Goal: Information Seeking & Learning: Learn about a topic

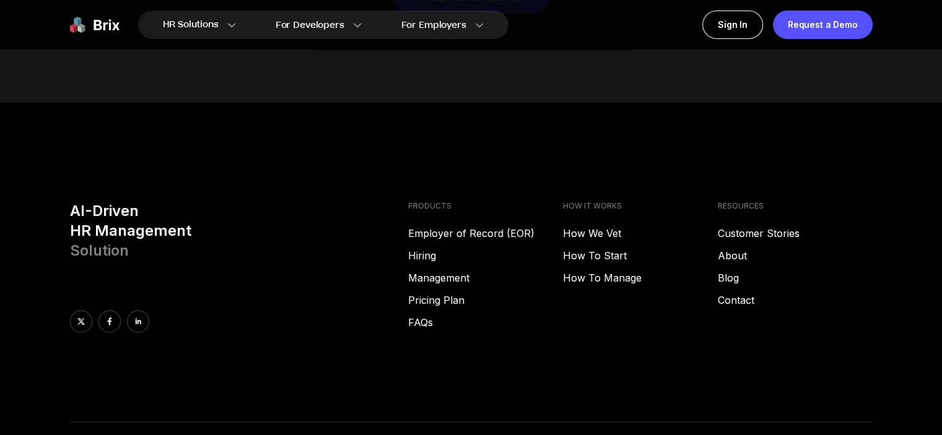
scroll to position [6245, 0]
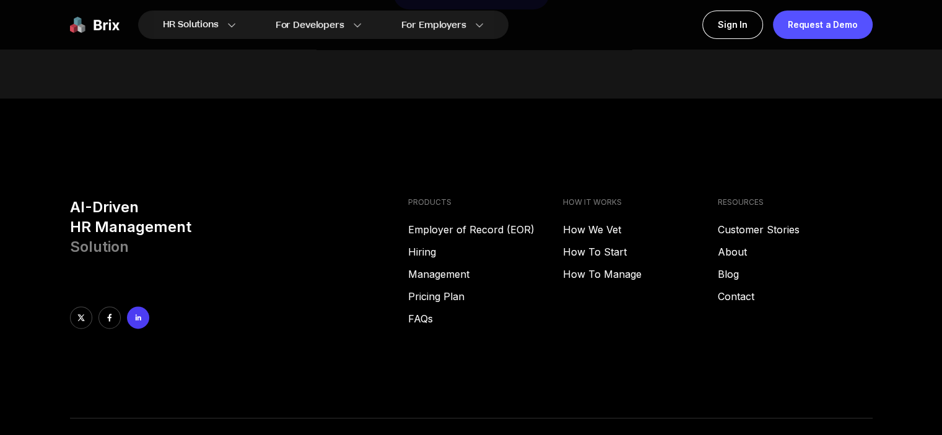
click at [137, 313] on icon at bounding box center [138, 317] width 9 height 9
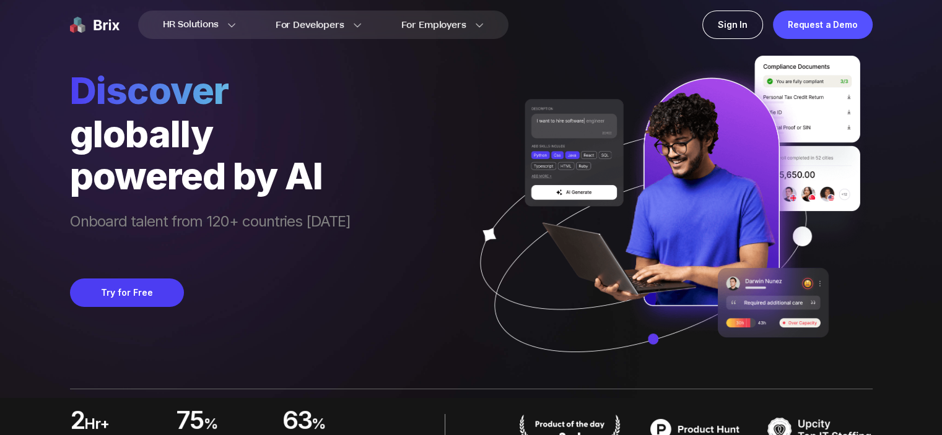
scroll to position [0, 0]
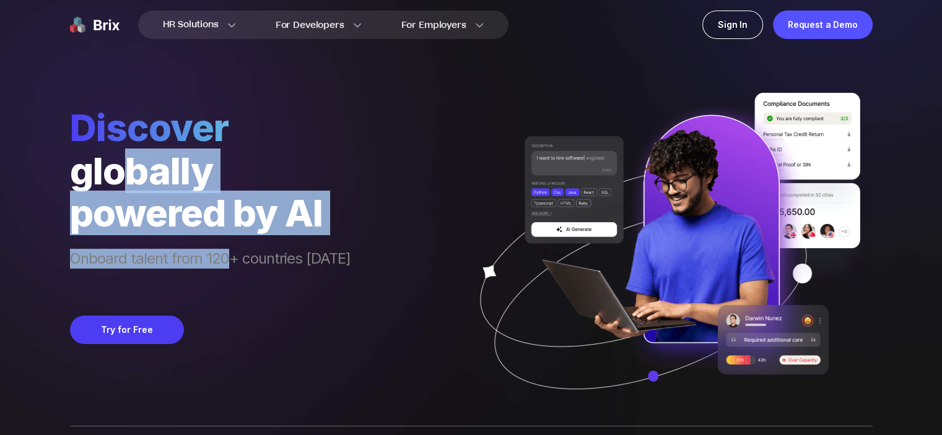
drag, startPoint x: 150, startPoint y: 195, endPoint x: 229, endPoint y: 251, distance: 97.2
click at [229, 251] on div "Discover globally powered by AI Onboard talent from 120+ countries [DATE]" at bounding box center [210, 198] width 280 height 186
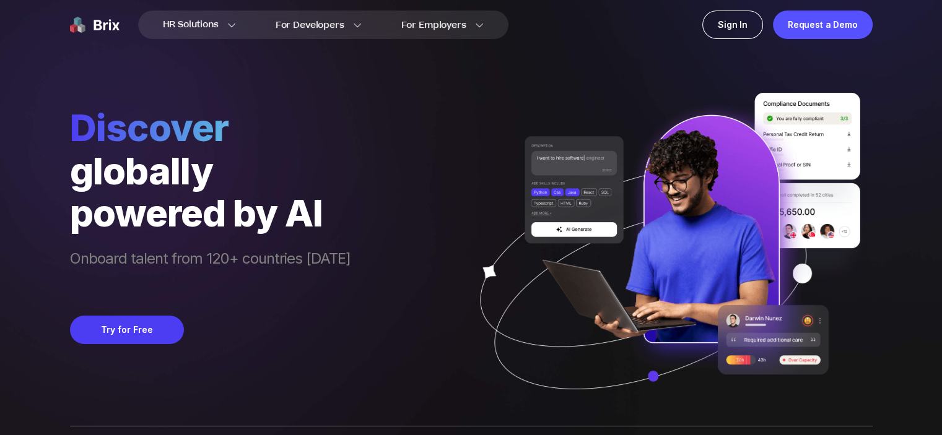
click at [230, 249] on span "Onboard talent from 120+ countries [DATE]" at bounding box center [210, 270] width 280 height 42
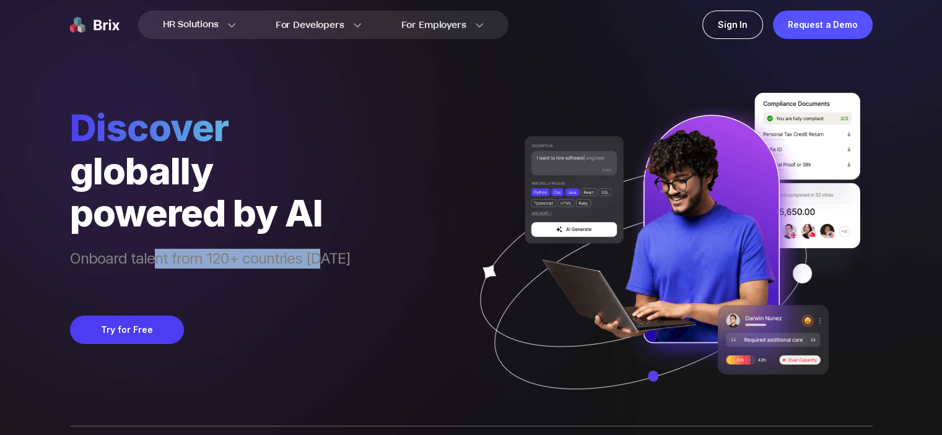
drag, startPoint x: 150, startPoint y: 258, endPoint x: 334, endPoint y: 259, distance: 183.9
click at [328, 259] on span "Onboard talent from 120+ countries [DATE]" at bounding box center [210, 270] width 280 height 42
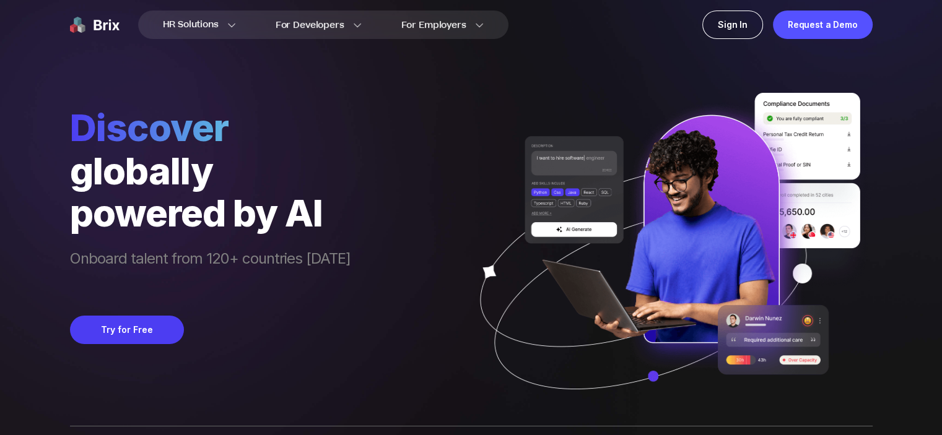
click at [334, 259] on span "Onboard talent from 120+ countries [DATE]" at bounding box center [210, 270] width 280 height 42
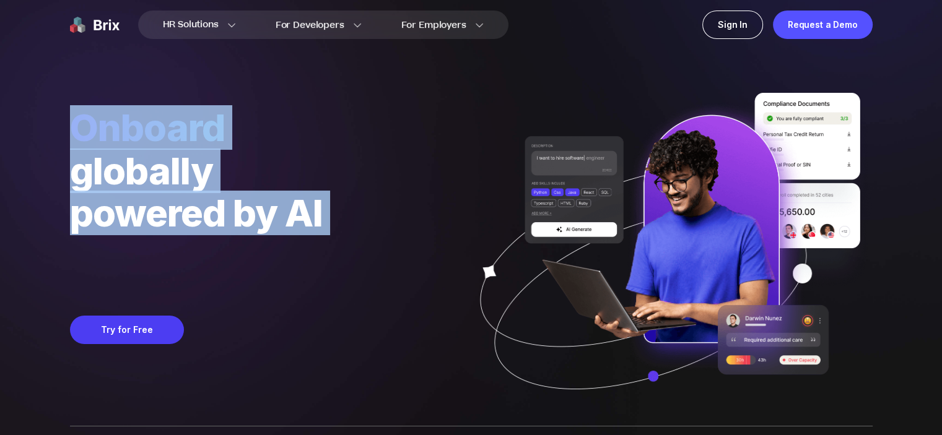
drag, startPoint x: 145, startPoint y: 131, endPoint x: 243, endPoint y: 240, distance: 146.0
click at [243, 240] on div "Onboard globally powered by AI Onboard talent from 120+ countries [DATE]" at bounding box center [210, 198] width 280 height 186
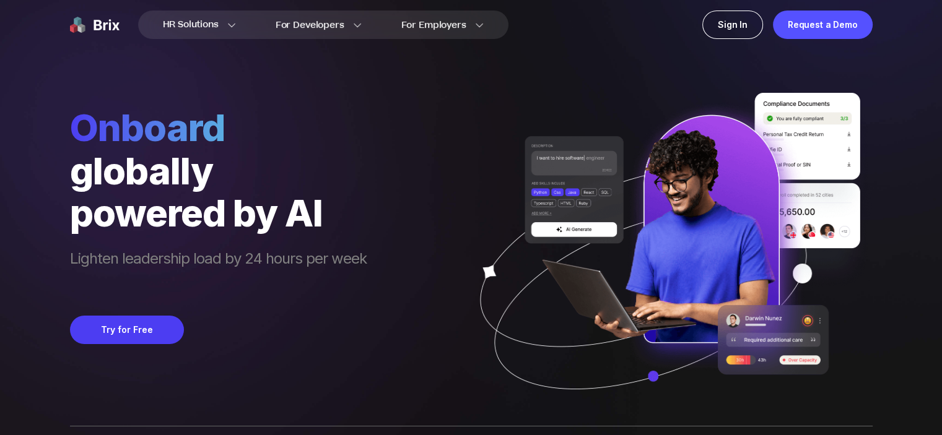
click at [243, 240] on div "Lighten leadership load by 24 hours per week" at bounding box center [218, 262] width 297 height 57
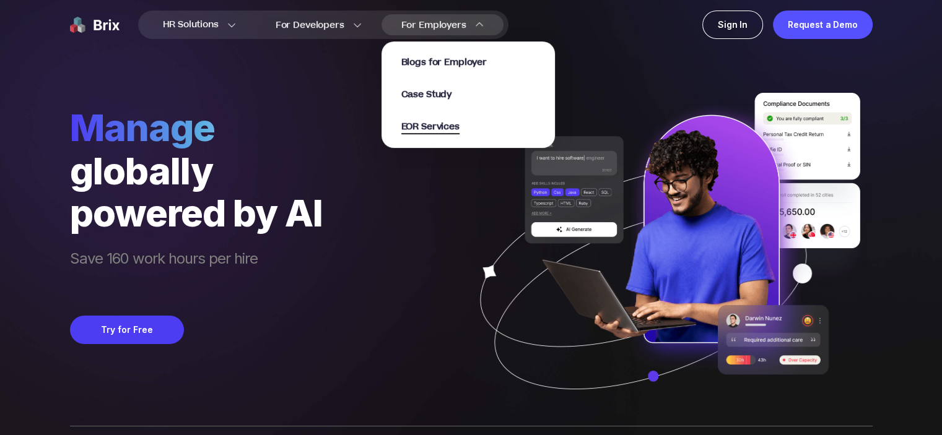
click at [428, 122] on span "EOR Services" at bounding box center [430, 127] width 58 height 14
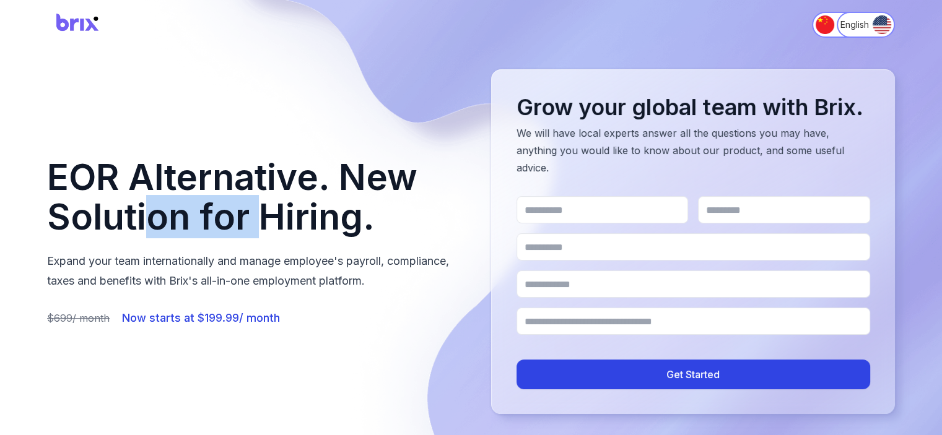
drag, startPoint x: 156, startPoint y: 203, endPoint x: 297, endPoint y: 203, distance: 141.2
click at [297, 203] on h1 "EOR Alternative. New Solution for Hiring." at bounding box center [249, 197] width 404 height 79
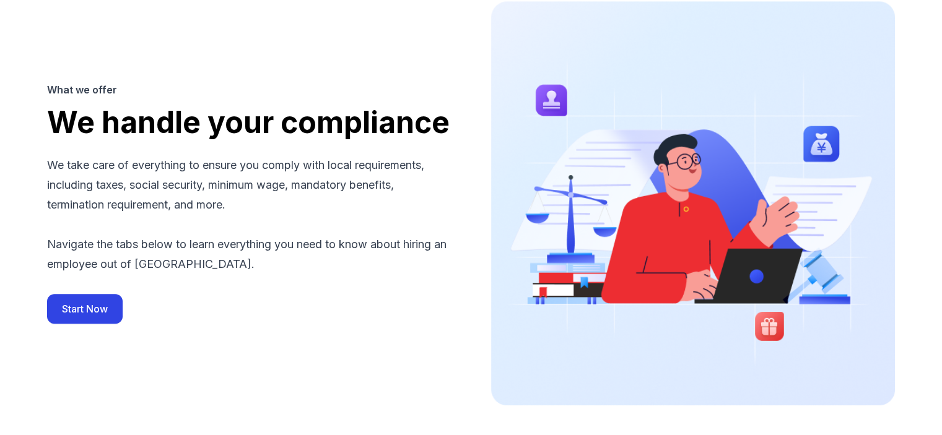
scroll to position [1052, 0]
